Goal: Task Accomplishment & Management: Manage account settings

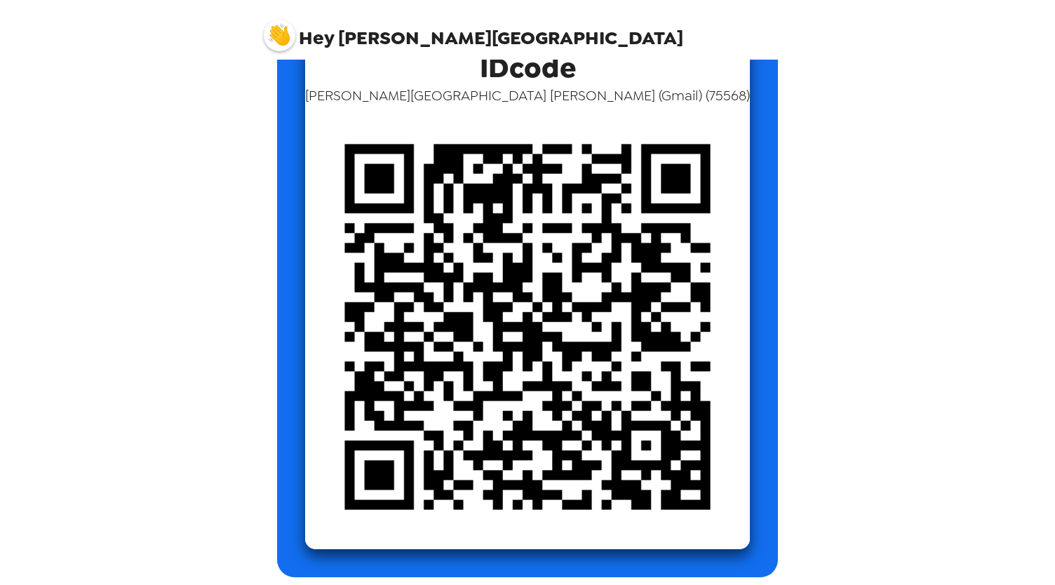
scroll to position [132, 0]
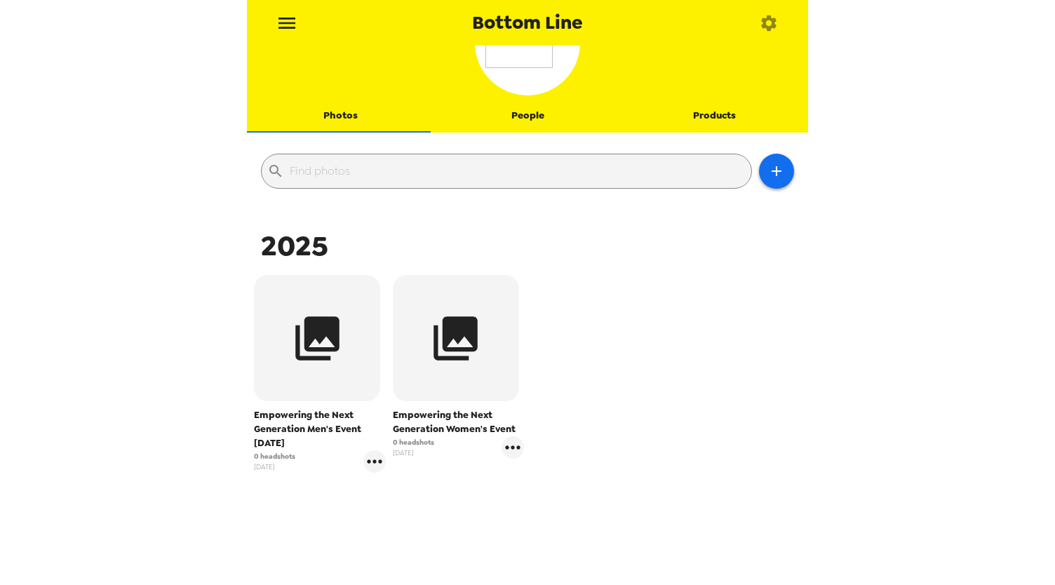
scroll to position [98, 0]
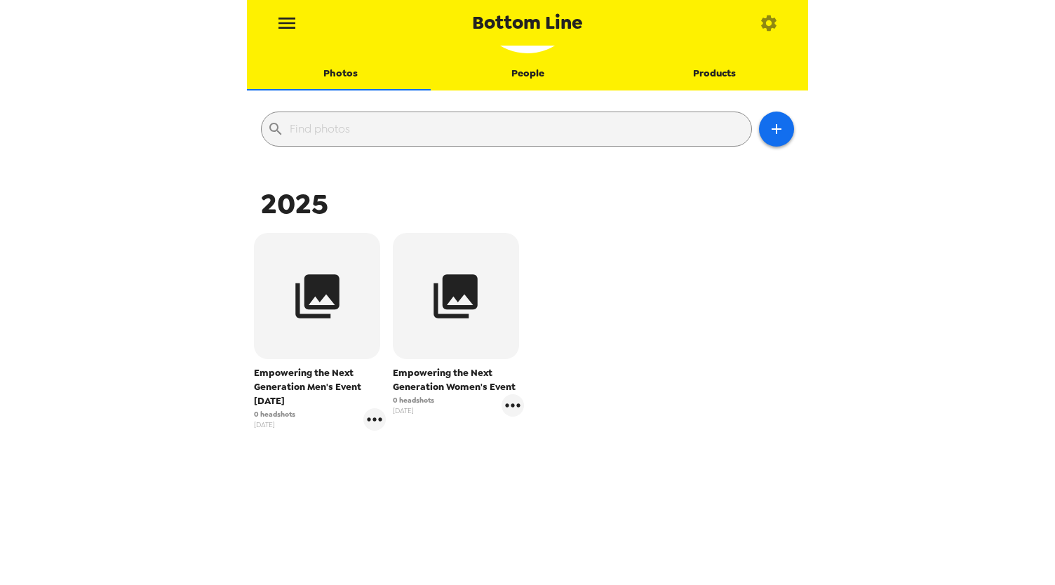
click at [452, 319] on icon "button" at bounding box center [455, 296] width 53 height 53
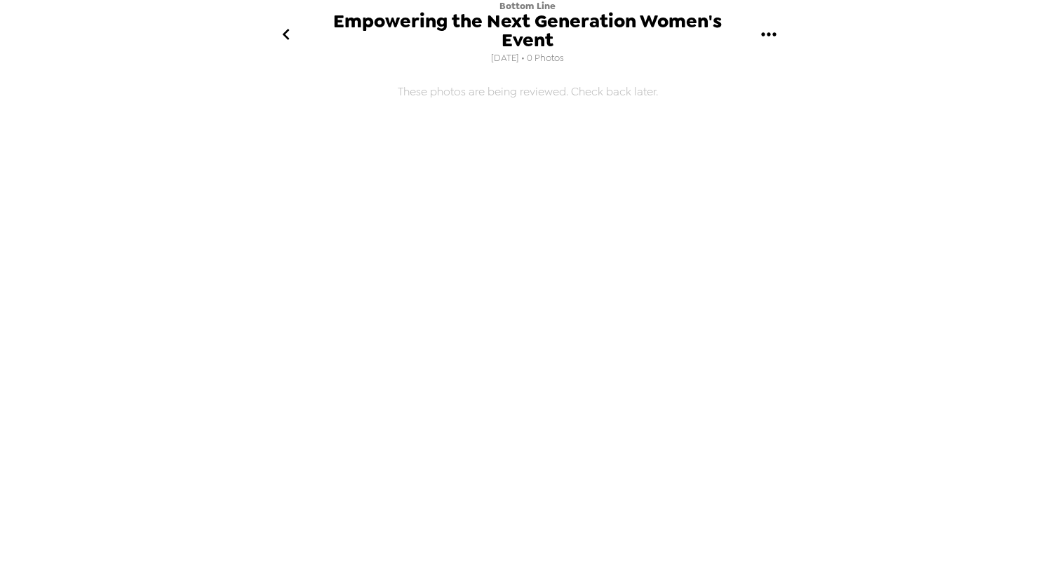
click at [766, 46] on button "gallery menu" at bounding box center [769, 34] width 46 height 46
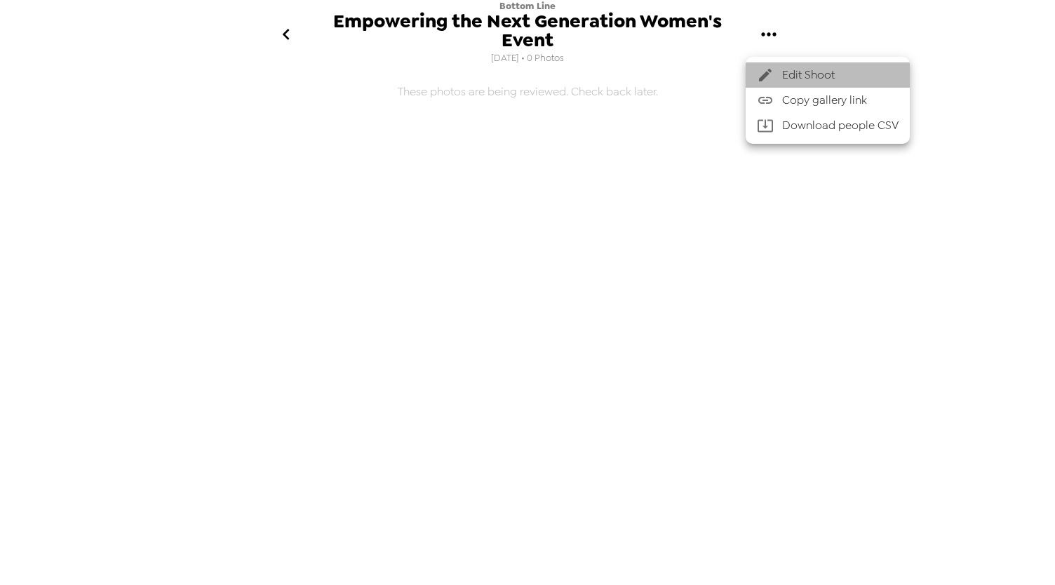
click at [807, 71] on span "Edit Shoot" at bounding box center [840, 75] width 116 height 17
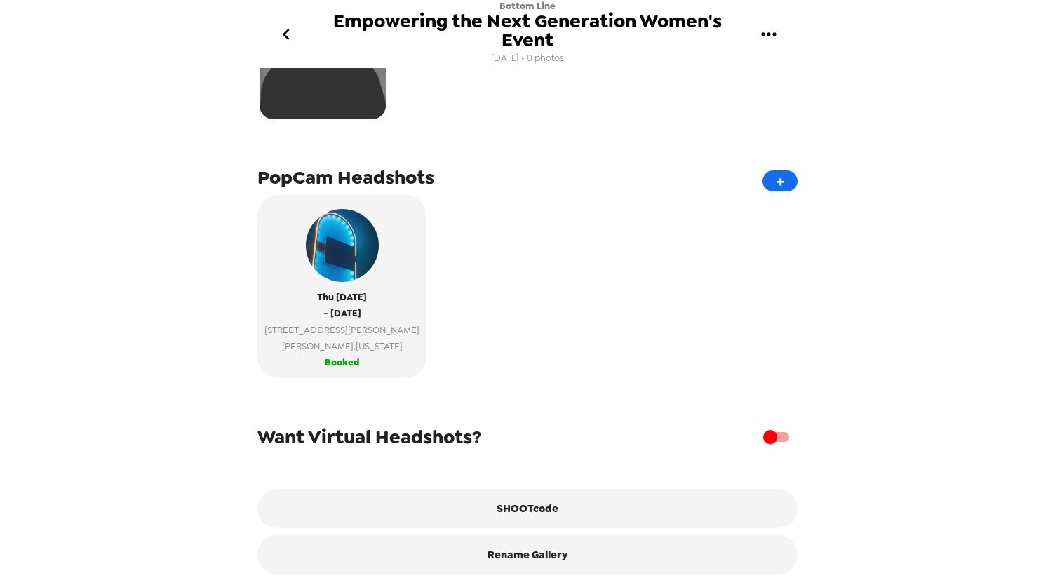
scroll to position [201, 0]
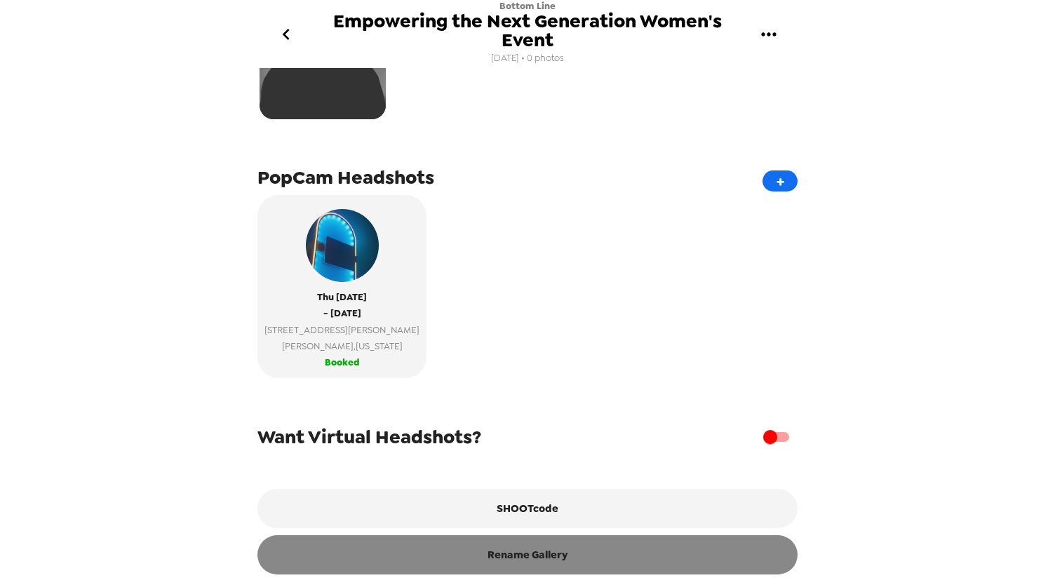
click at [624, 559] on button "Rename Gallery" at bounding box center [528, 554] width 540 height 39
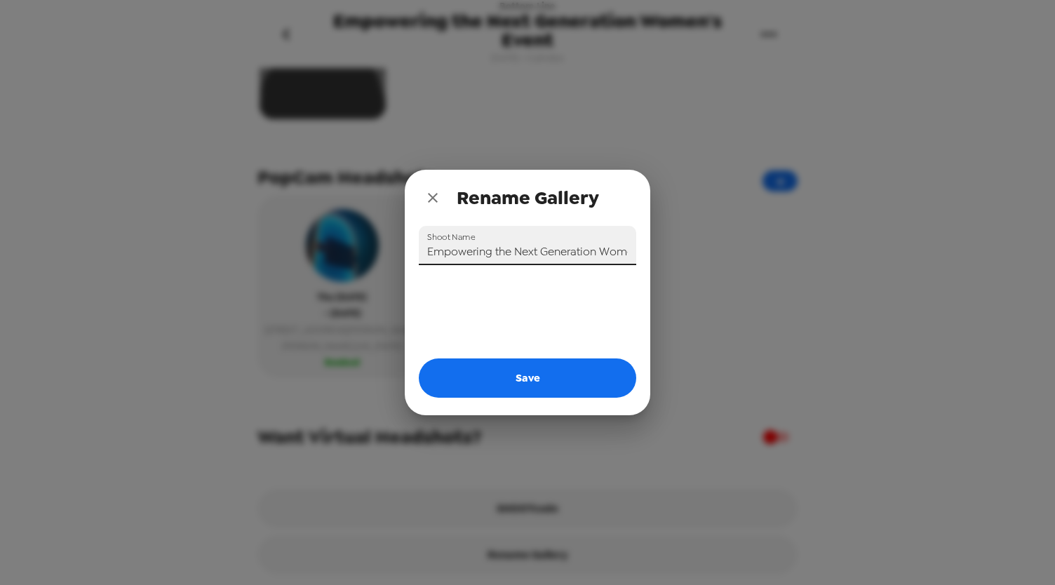
scroll to position [0, 51]
drag, startPoint x: 560, startPoint y: 255, endPoint x: 831, endPoint y: 251, distance: 270.9
click at [831, 251] on div "Rename Gallery Shoot Name Empowering the Next Generation Women's Event Save" at bounding box center [527, 292] width 1055 height 585
click at [627, 253] on input "Empowering the Next Generation Women's Event" at bounding box center [528, 245] width 218 height 39
click at [627, 249] on input "Empowering the Next Generation Women's Event" at bounding box center [528, 245] width 218 height 39
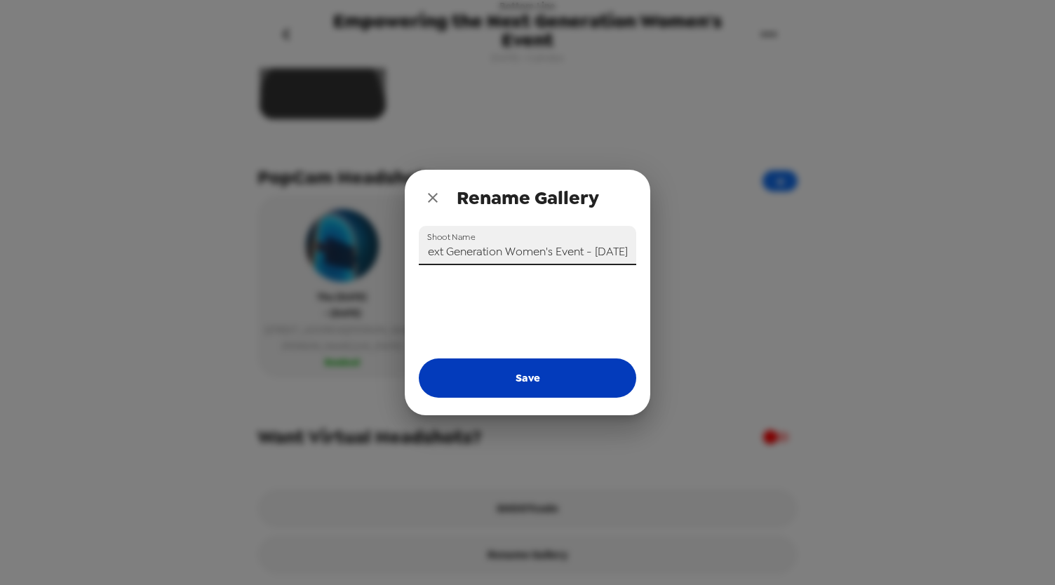
scroll to position [0, 0]
click at [604, 364] on button "Save" at bounding box center [528, 378] width 218 height 39
type input "Empowering the Next Generation Women's Event"
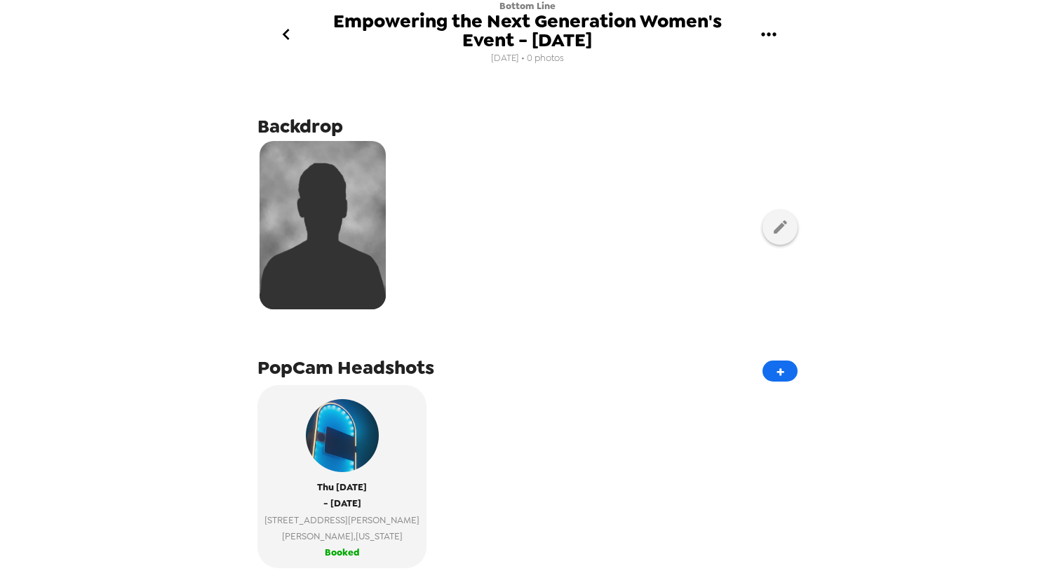
click at [336, 223] on img at bounding box center [323, 225] width 126 height 168
drag, startPoint x: 762, startPoint y: 234, endPoint x: 754, endPoint y: 233, distance: 7.8
click at [763, 233] on button "button" at bounding box center [780, 227] width 35 height 35
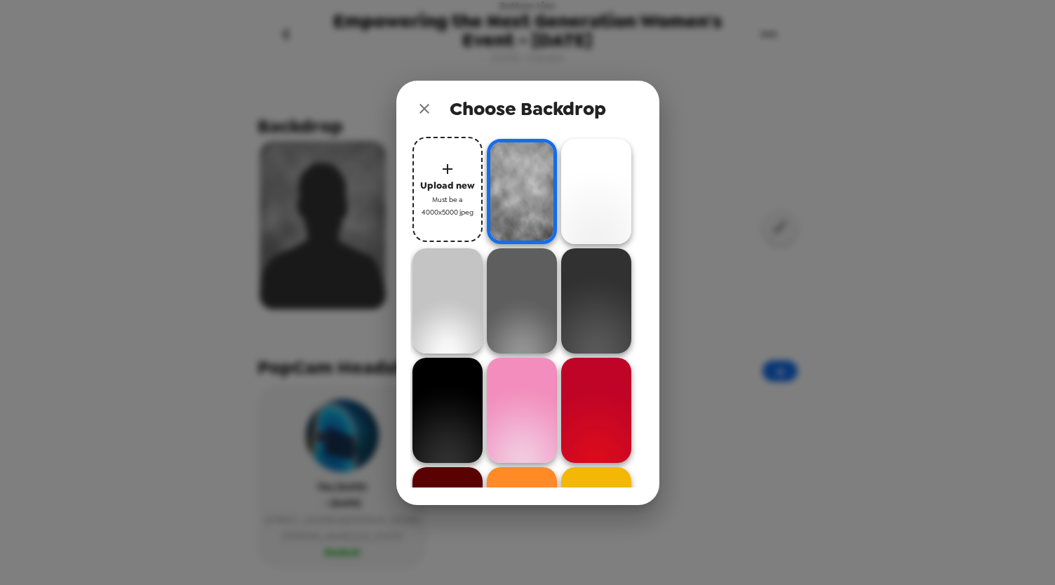
click at [434, 176] on button "Upload new Must be a 4000x5000 jpeg" at bounding box center [448, 189] width 70 height 105
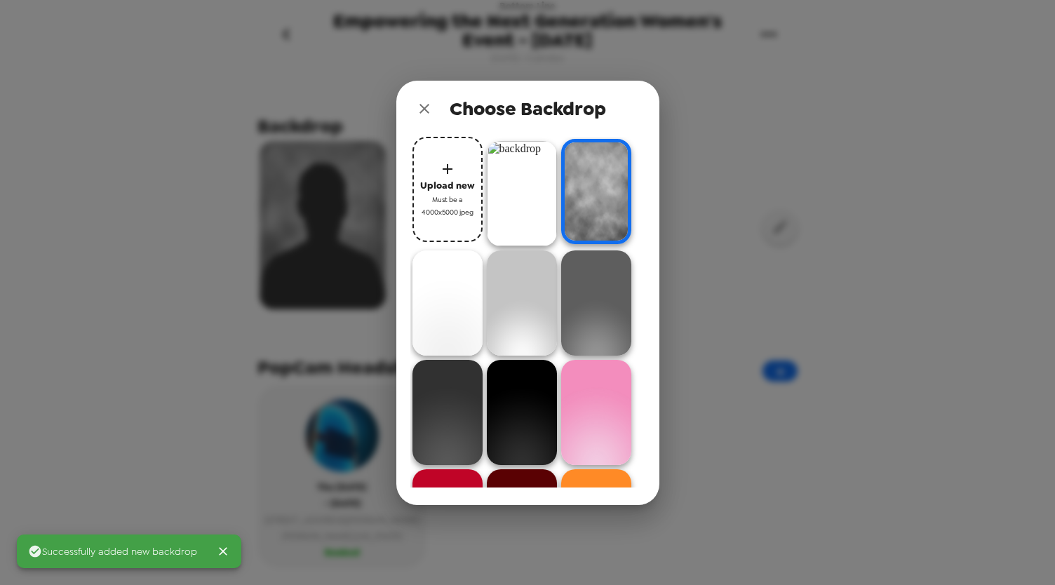
click at [514, 167] on img at bounding box center [522, 193] width 70 height 105
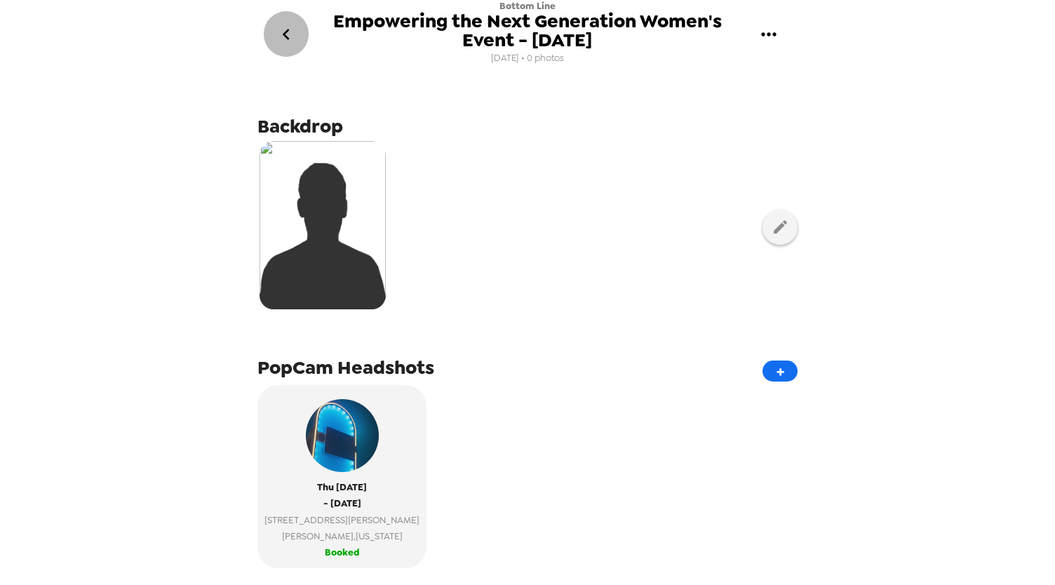
click at [286, 32] on icon "go back" at bounding box center [286, 34] width 7 height 11
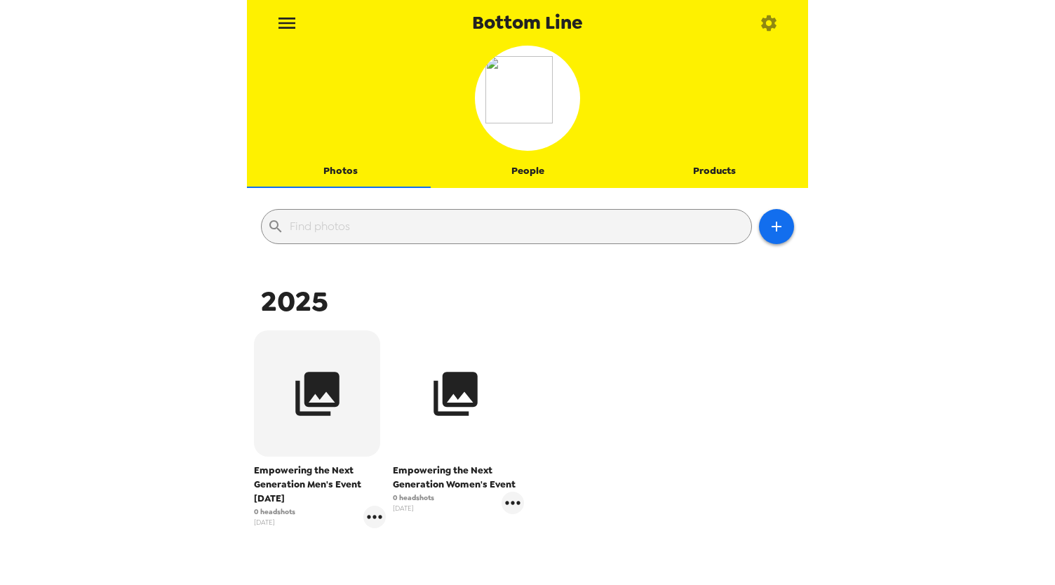
click at [459, 410] on icon "button" at bounding box center [455, 394] width 53 height 53
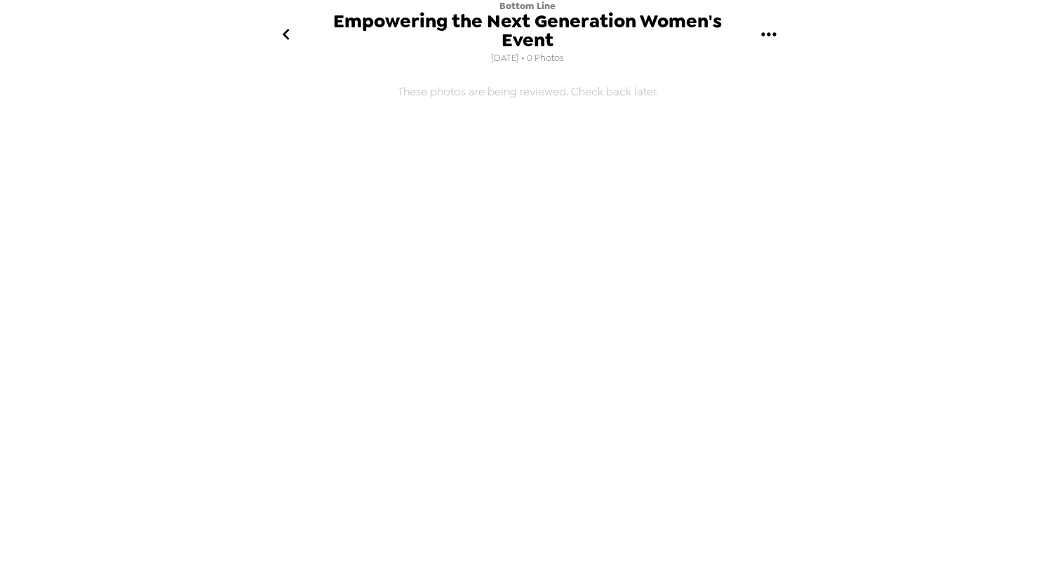
click at [275, 23] on icon "go back" at bounding box center [286, 34] width 22 height 22
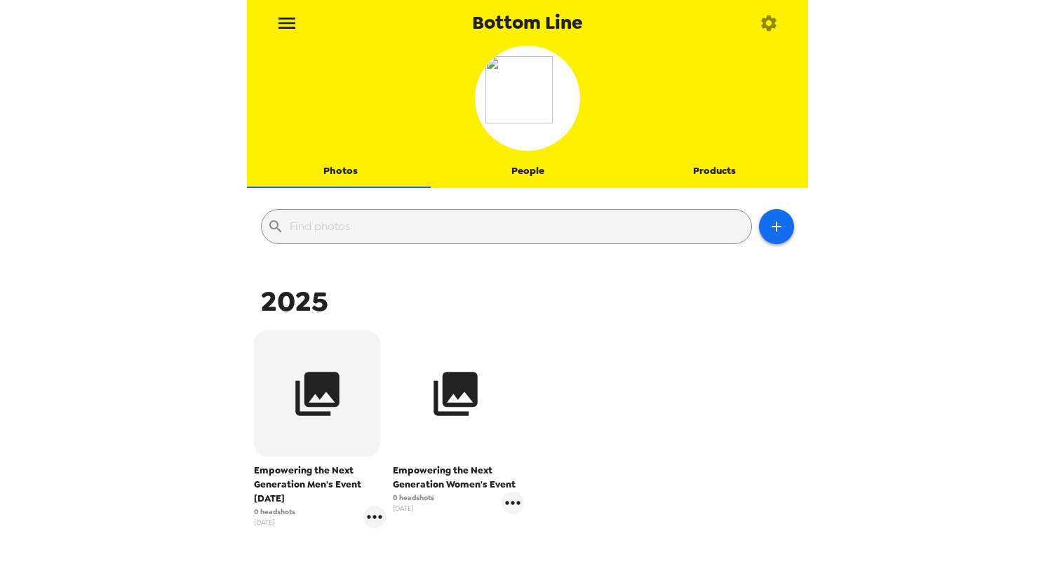
click at [441, 401] on icon "button" at bounding box center [456, 394] width 44 height 44
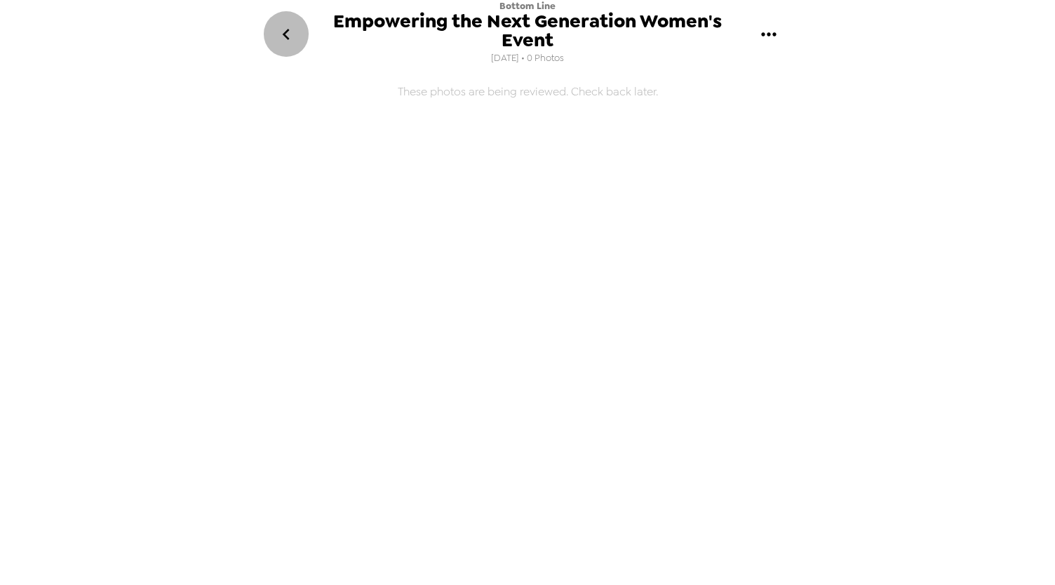
click at [295, 39] on icon "go back" at bounding box center [286, 34] width 22 height 22
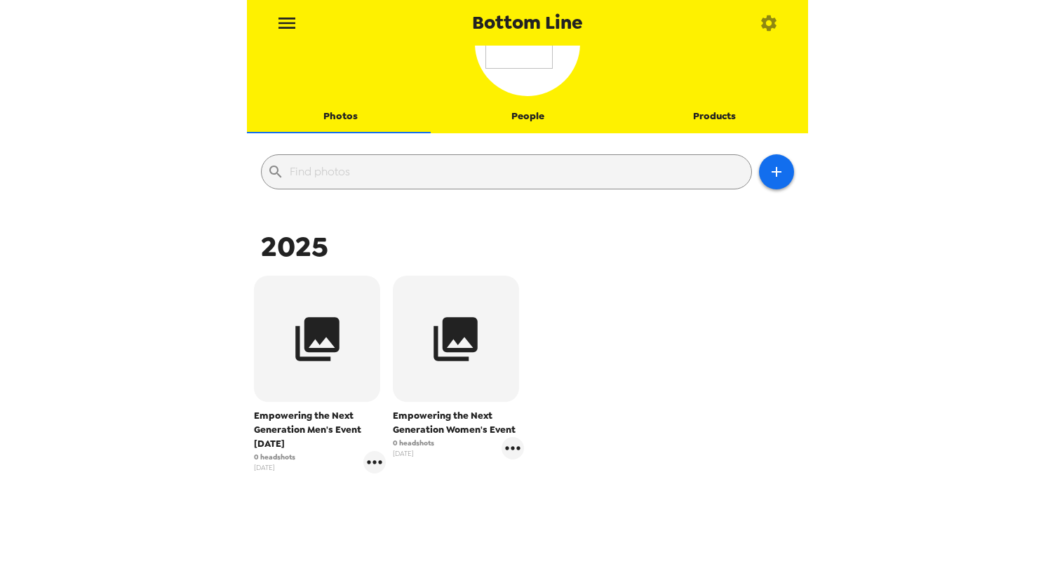
scroll to position [98, 0]
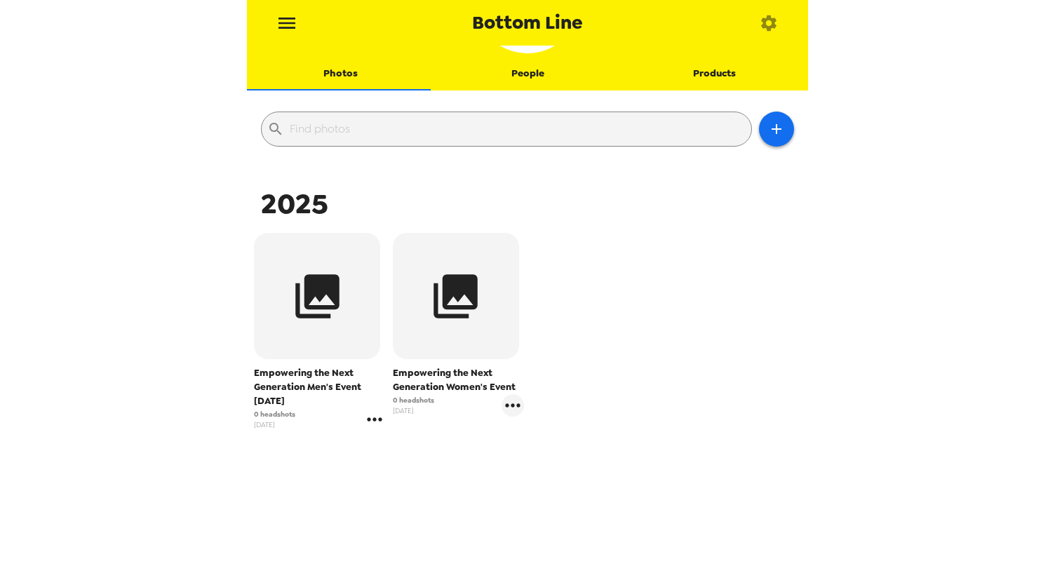
click at [364, 417] on icon "gallery menu" at bounding box center [375, 419] width 22 height 22
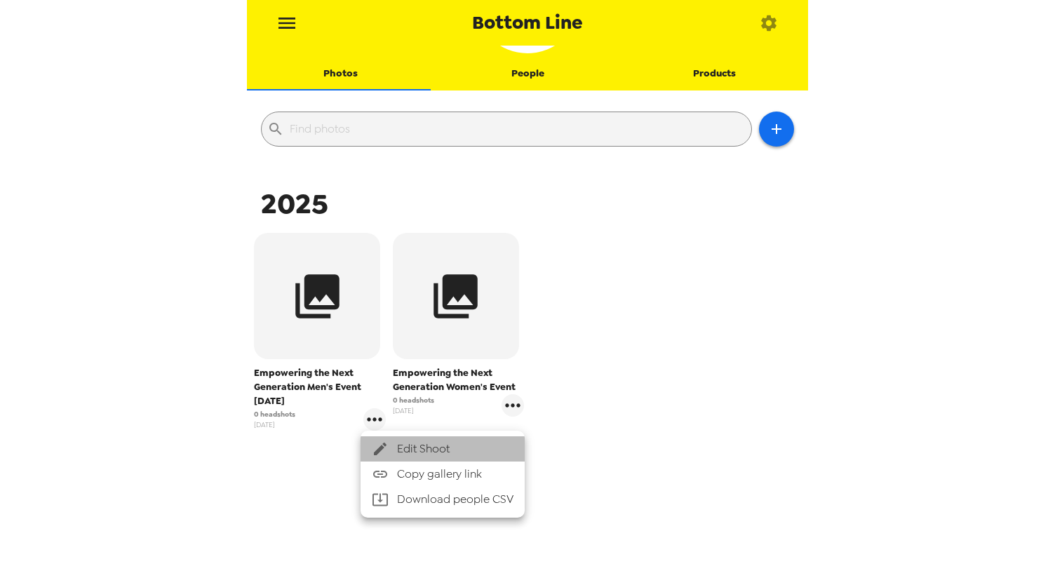
click at [404, 445] on span "Edit Shoot" at bounding box center [455, 449] width 116 height 17
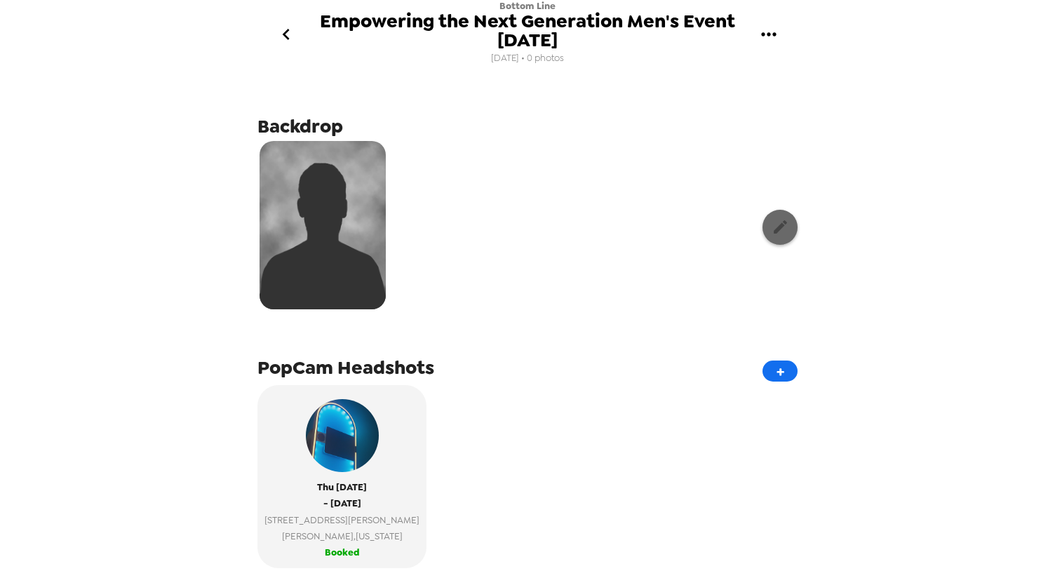
click at [763, 229] on button "button" at bounding box center [780, 227] width 35 height 35
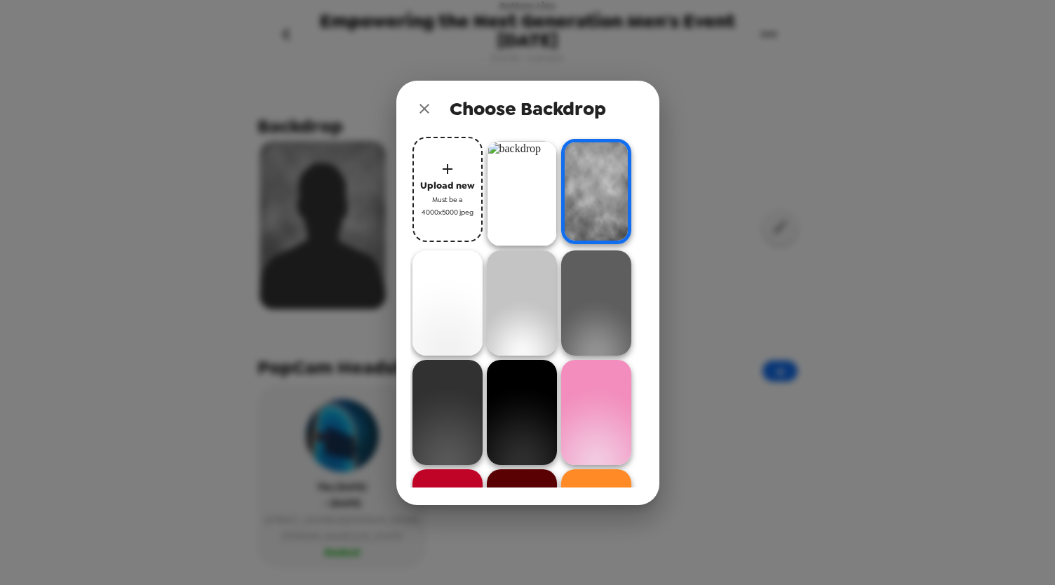
click at [510, 179] on img at bounding box center [522, 193] width 70 height 105
